Goal: Use online tool/utility

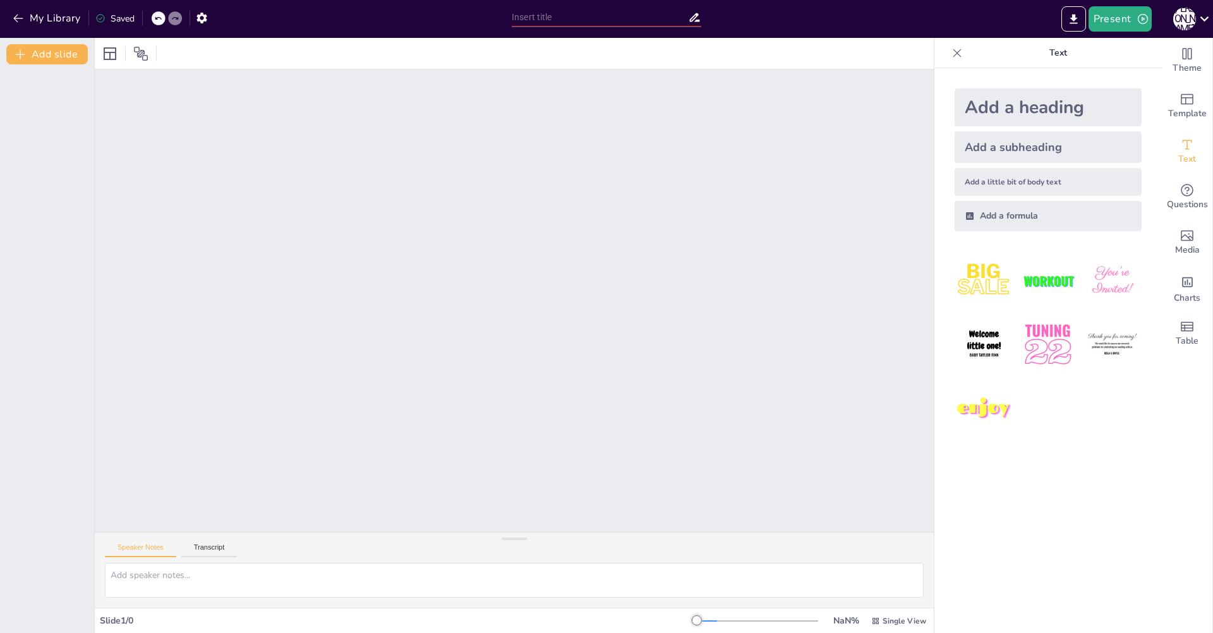
click at [951, 52] on icon at bounding box center [957, 53] width 13 height 13
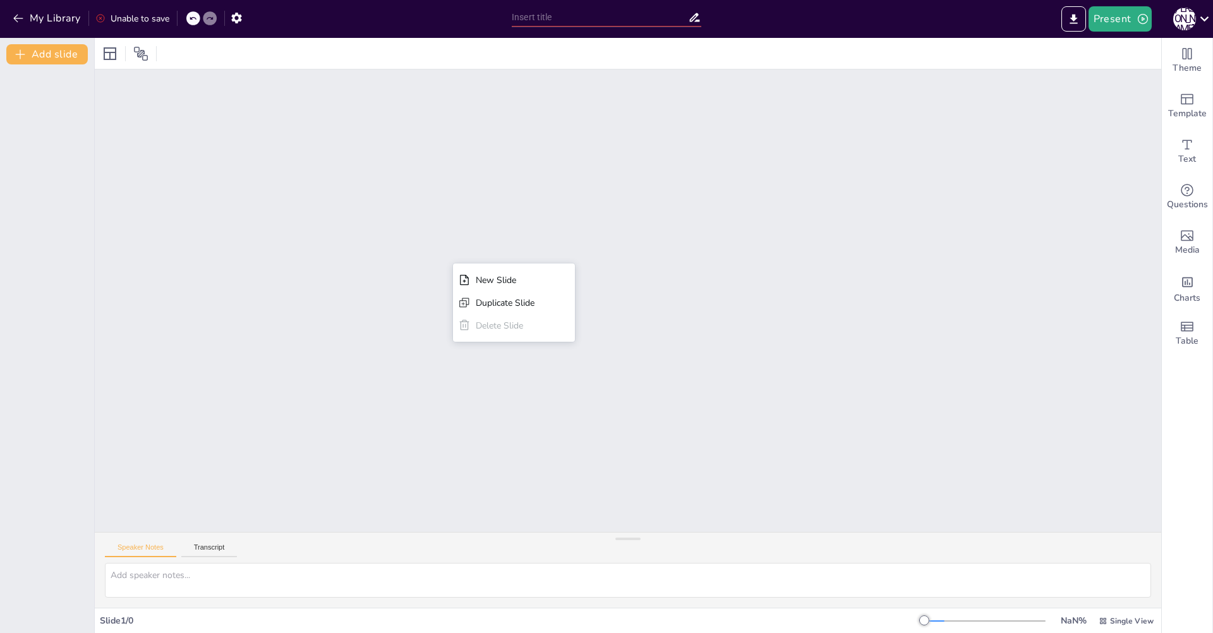
click at [417, 228] on div "New Slide Duplicate Slide Delete Slide" at bounding box center [628, 301] width 1067 height 463
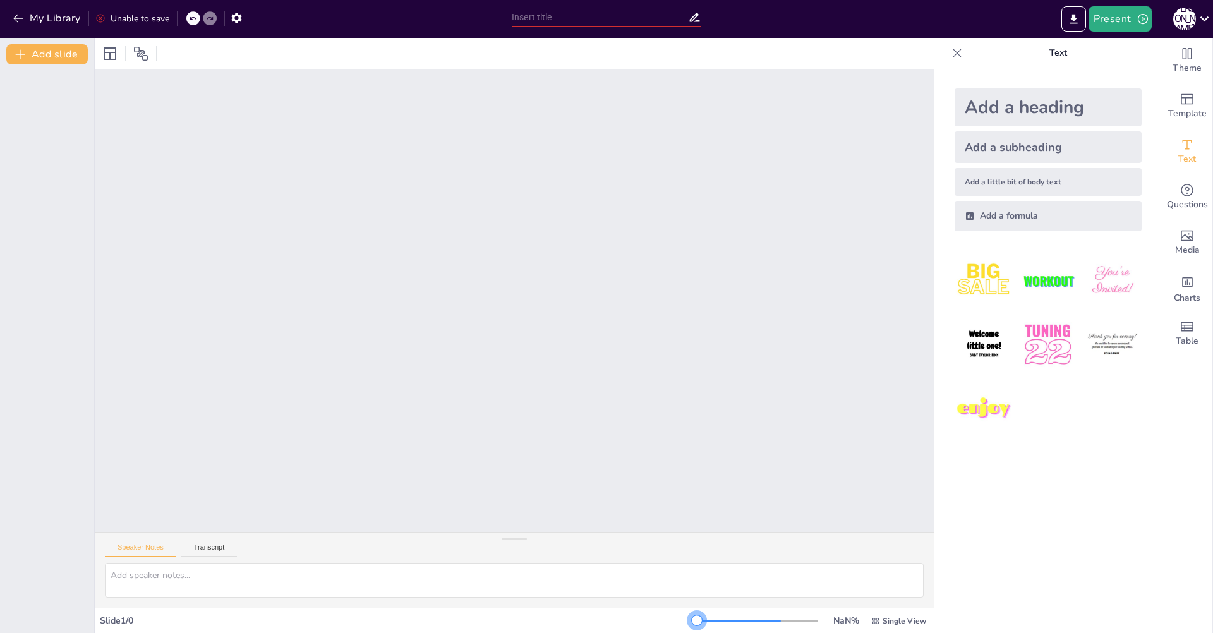
drag, startPoint x: 691, startPoint y: 624, endPoint x: 732, endPoint y: 627, distance: 40.6
click at [760, 631] on div "NaN % Single View" at bounding box center [813, 621] width 232 height 20
drag, startPoint x: 760, startPoint y: 618, endPoint x: 623, endPoint y: 586, distance: 140.7
click at [611, 617] on div "Slide 1 / 0 10 % Single View" at bounding box center [514, 621] width 839 height 20
